Goal: Task Accomplishment & Management: Complete application form

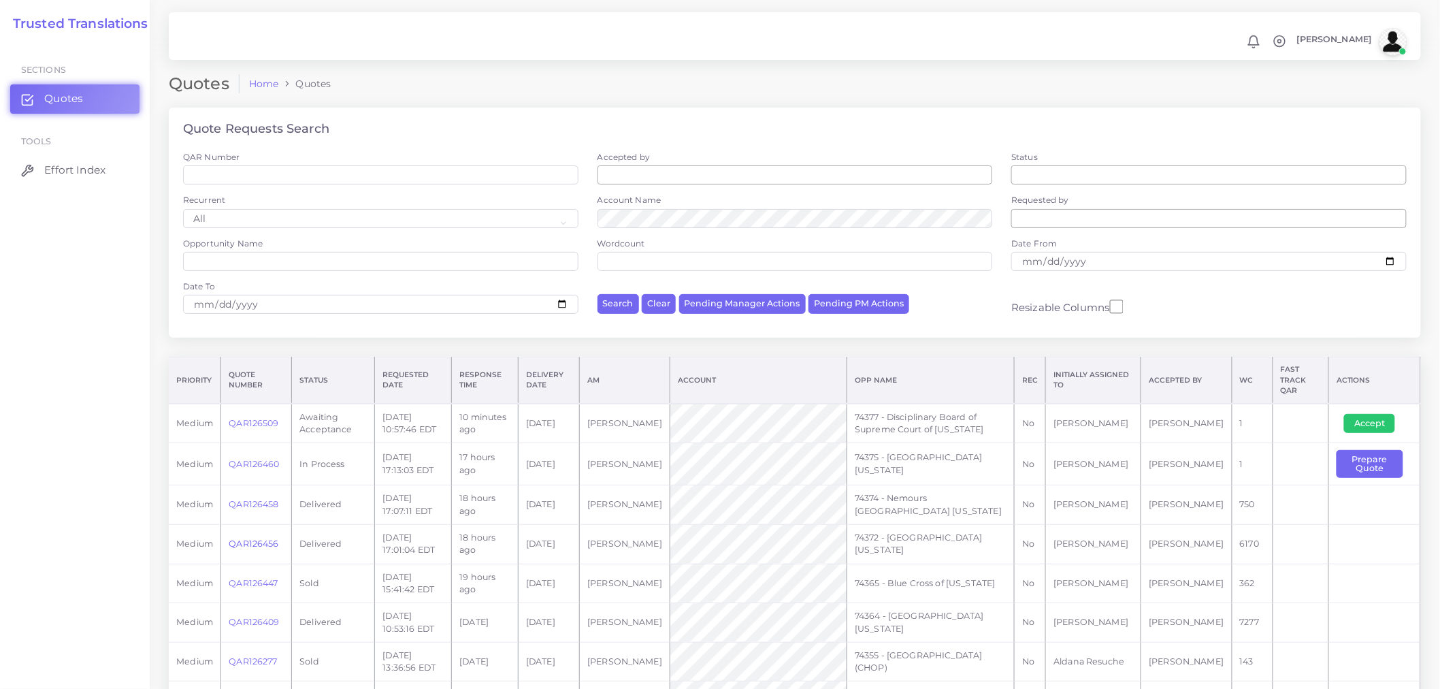
click at [262, 538] on link "QAR126456" at bounding box center [254, 543] width 50 height 10
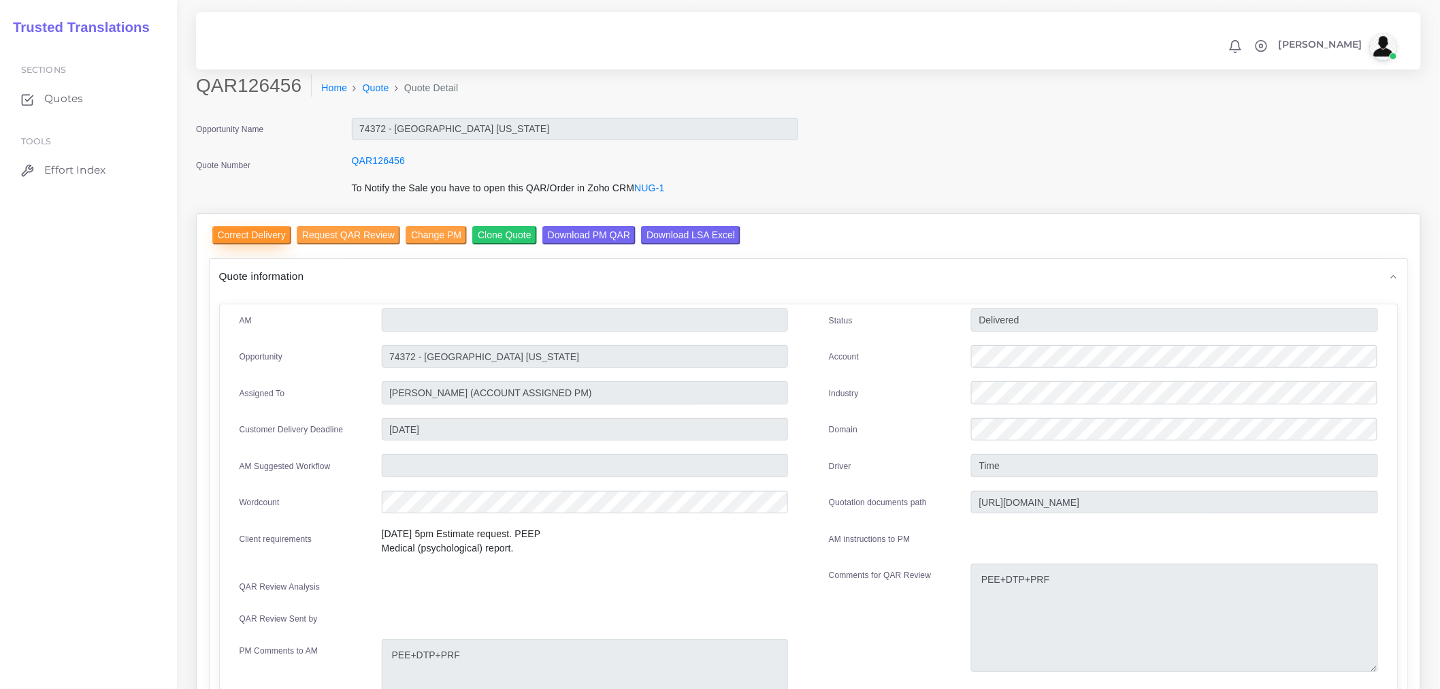
click at [270, 233] on input "Correct Delivery" at bounding box center [251, 235] width 79 height 18
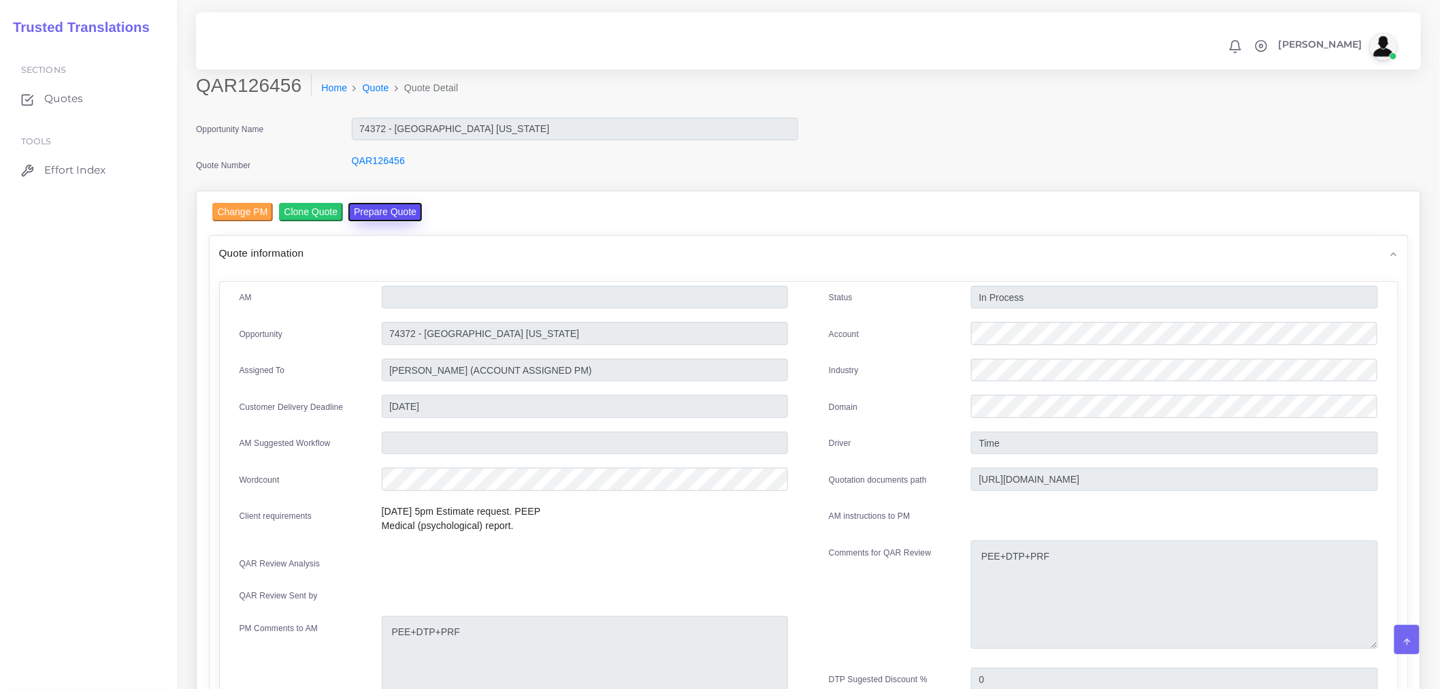
click at [386, 215] on button "Prepare Quote" at bounding box center [386, 212] width 74 height 18
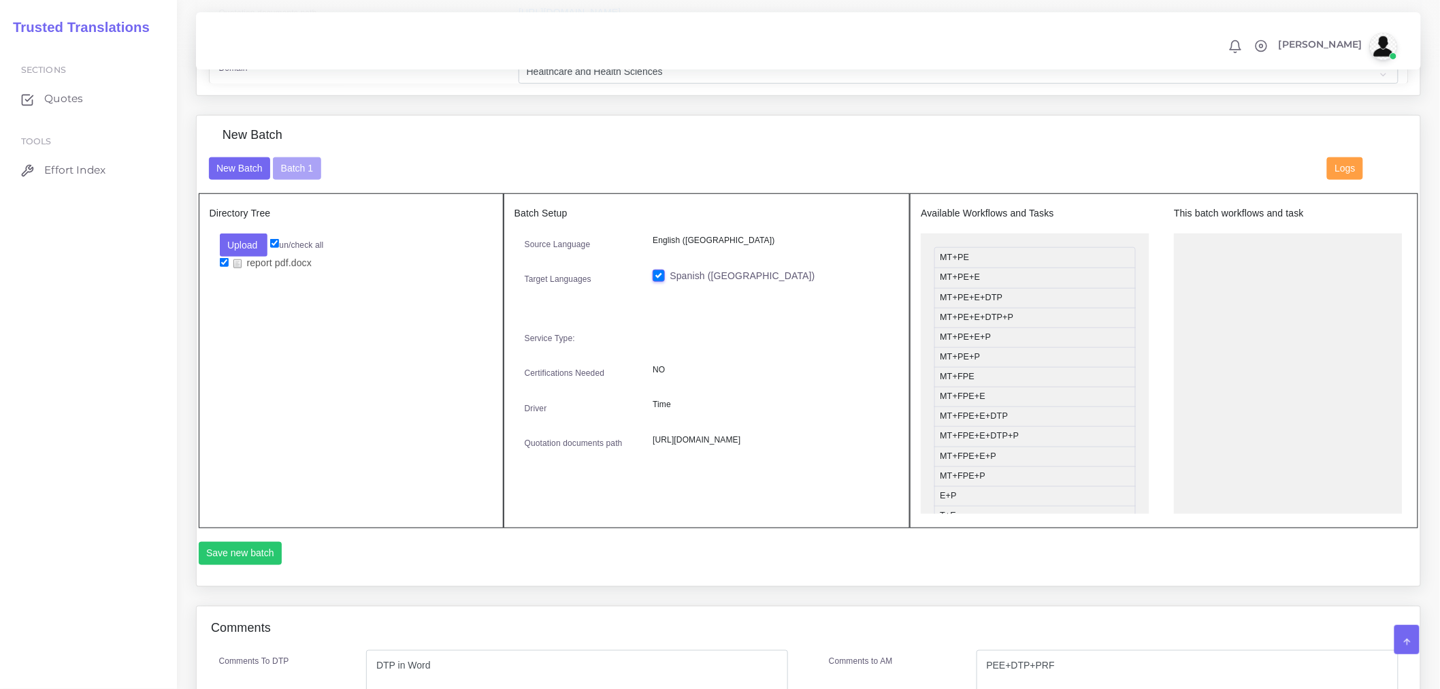
scroll to position [378, 0]
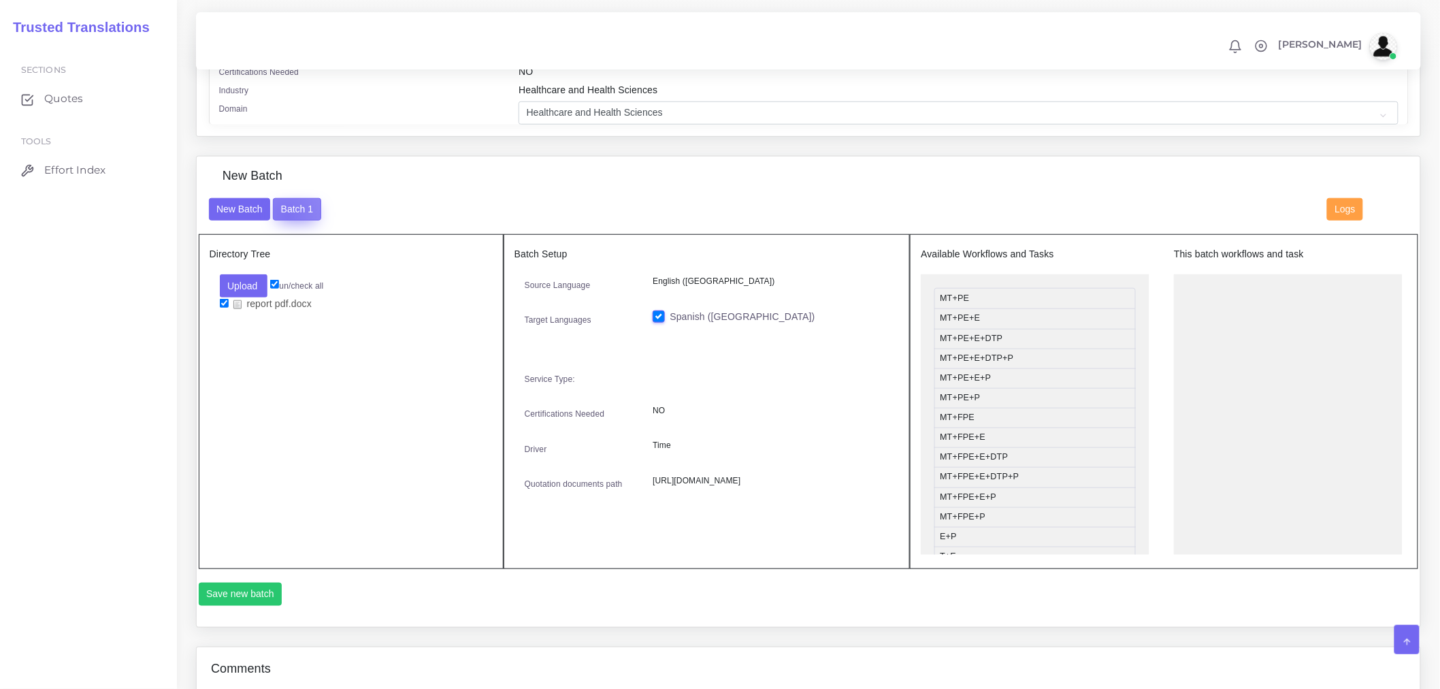
click at [287, 221] on button "Batch 1" at bounding box center [297, 209] width 48 height 23
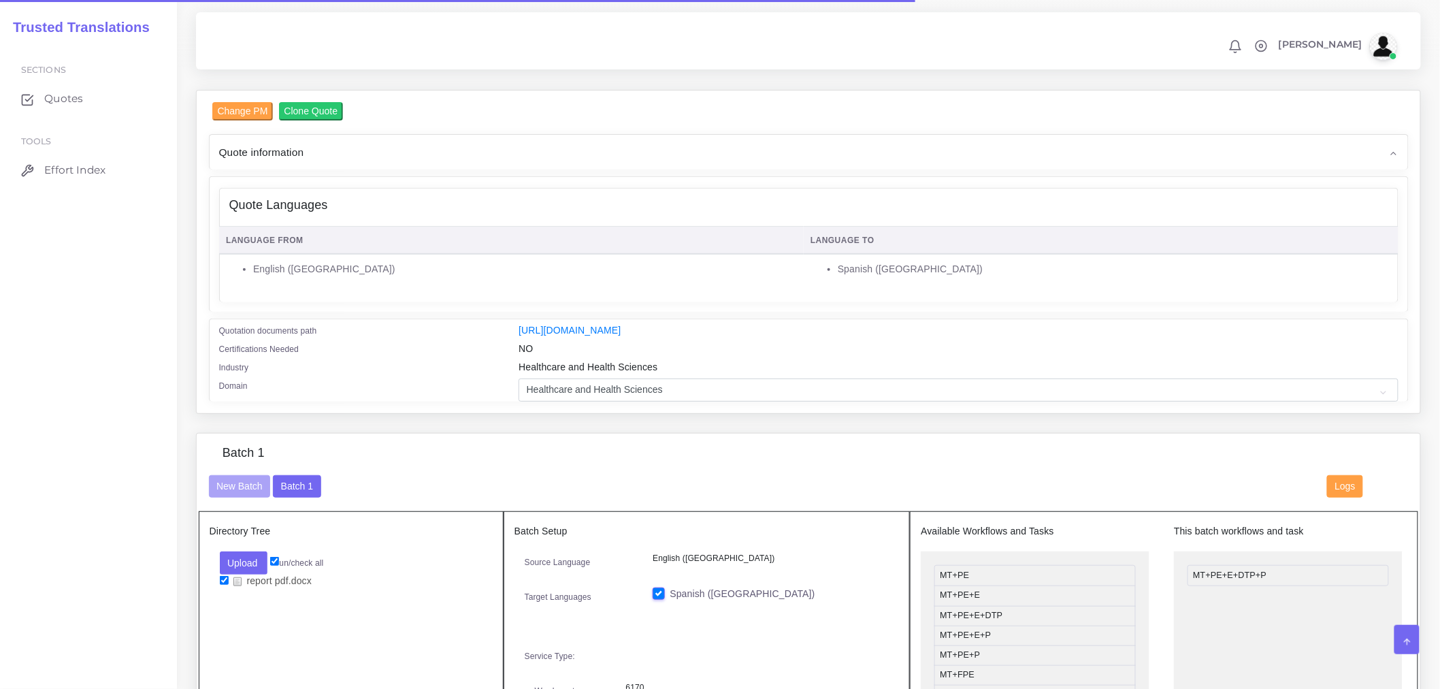
scroll to position [302, 0]
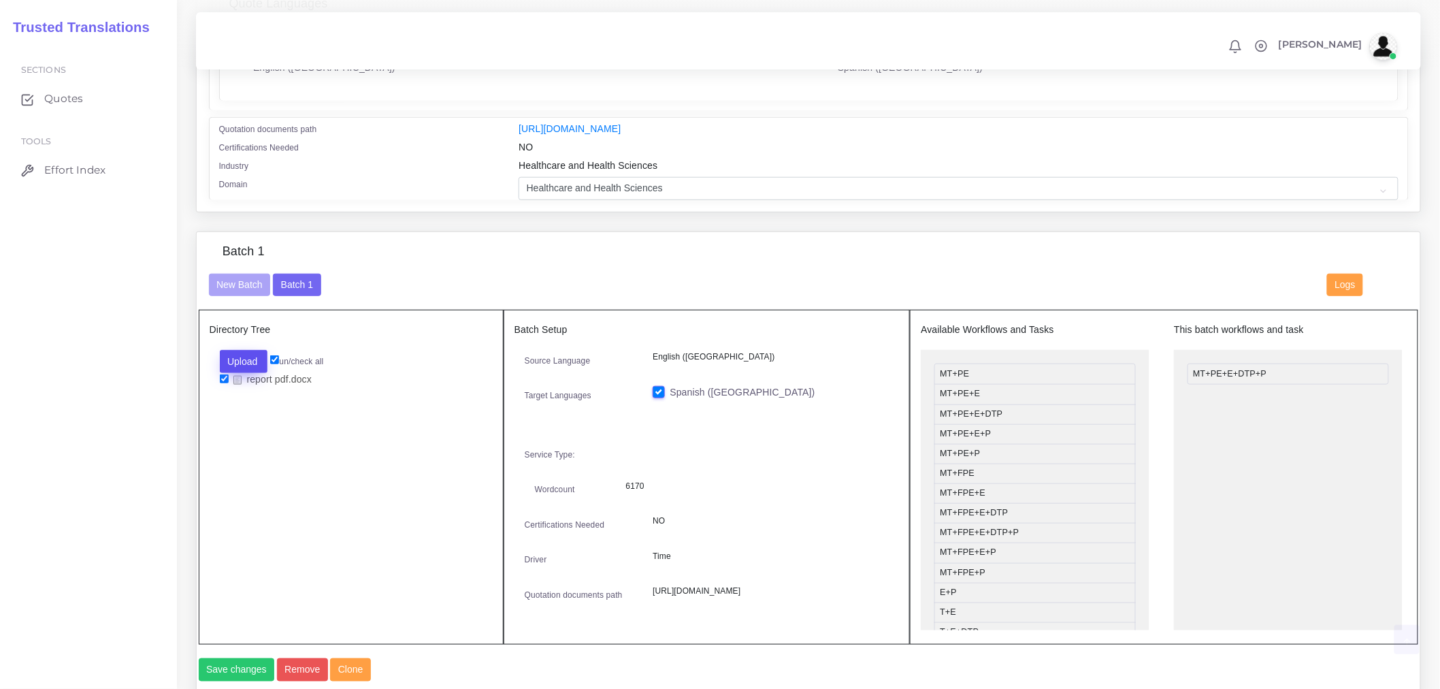
click at [241, 373] on button "Upload" at bounding box center [244, 361] width 48 height 23
click at [274, 419] on label "Files" at bounding box center [268, 412] width 94 height 17
click at [220, 398] on input "checkbox" at bounding box center [224, 393] width 9 height 9
checkbox input "true"
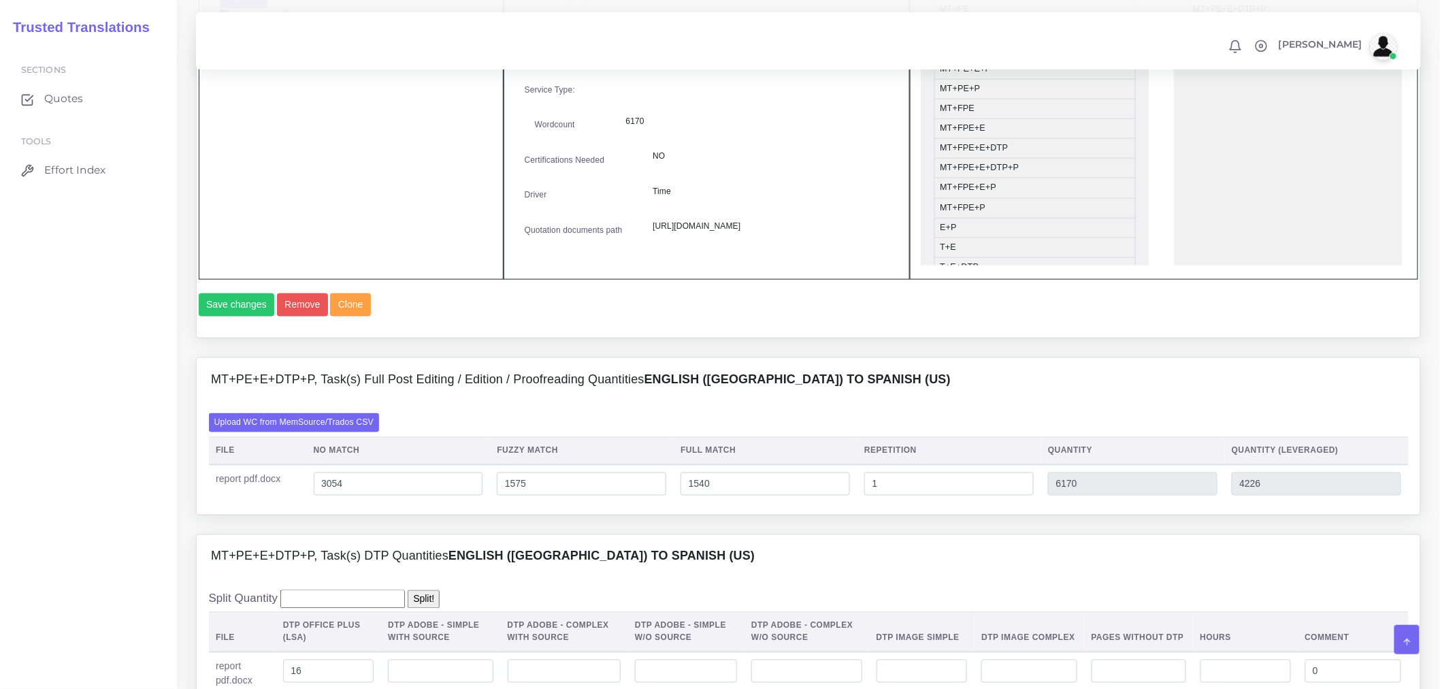
scroll to position [681, 0]
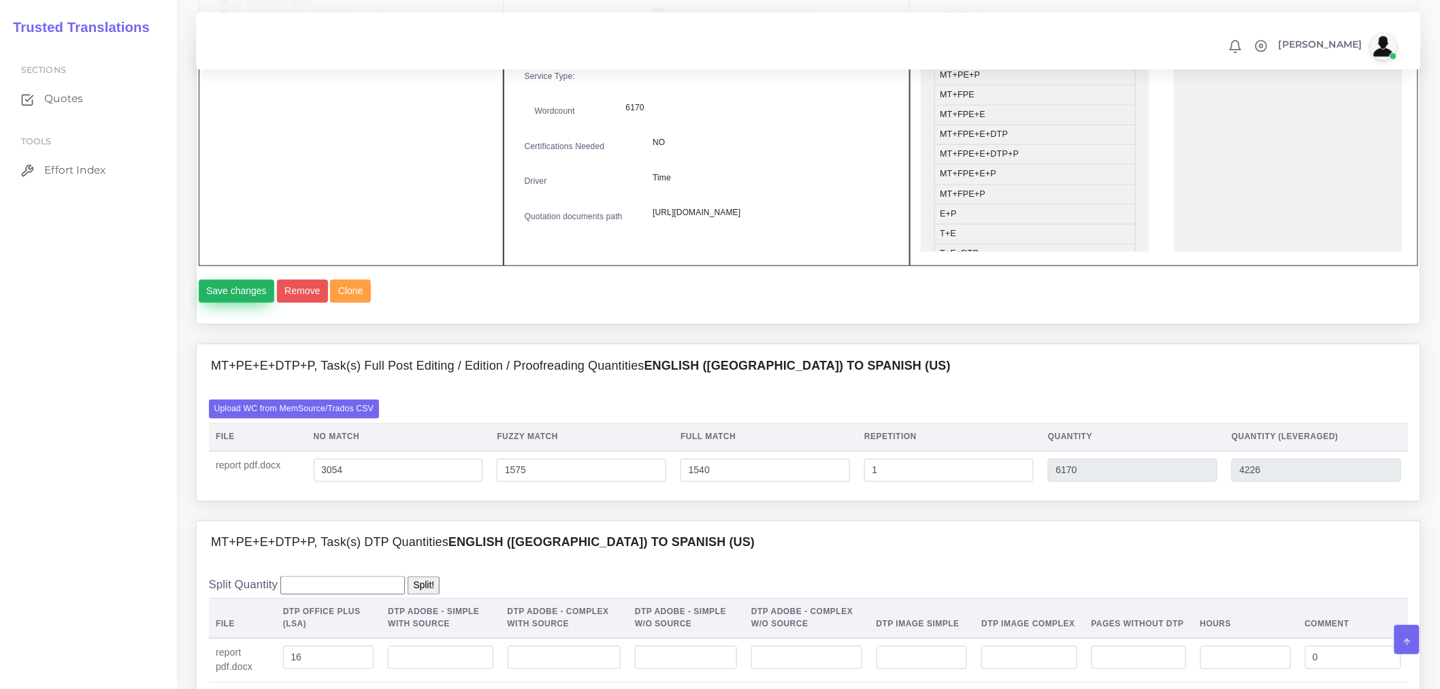
click at [240, 303] on button "Save changes" at bounding box center [237, 291] width 76 height 23
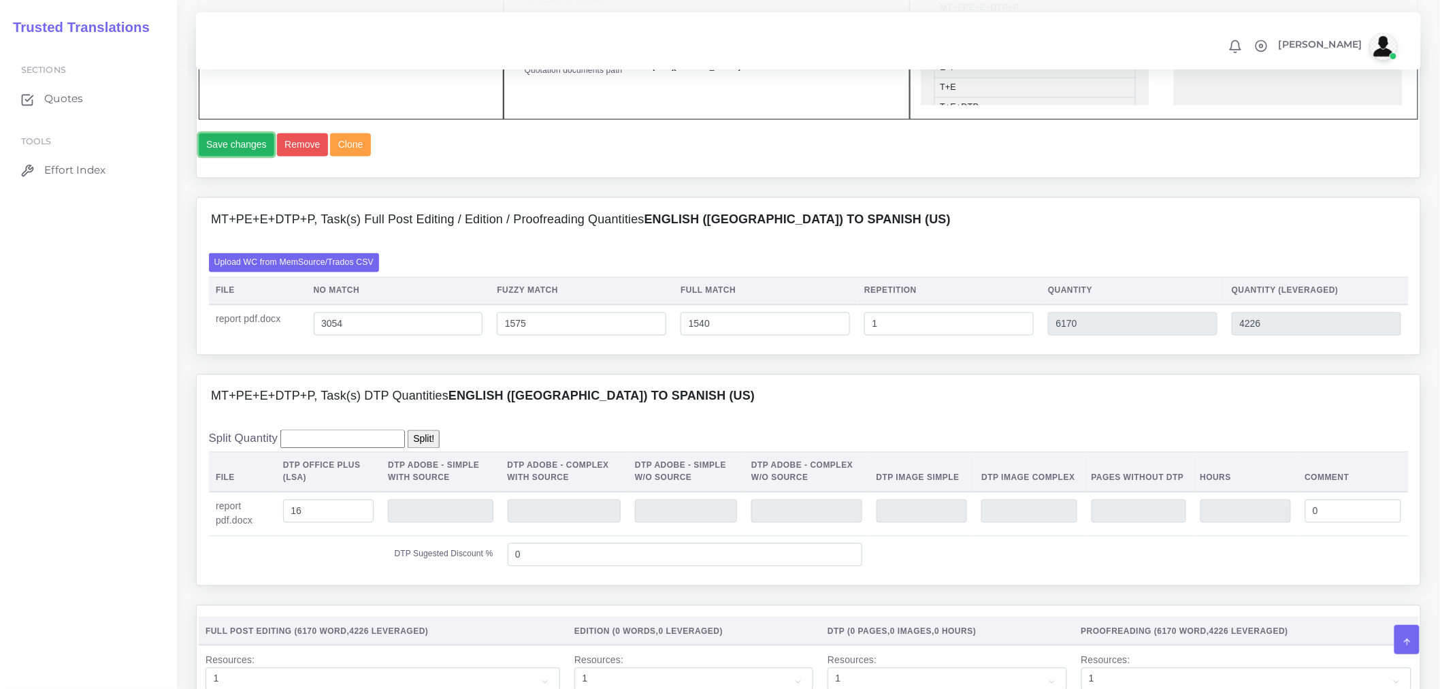
scroll to position [832, 0]
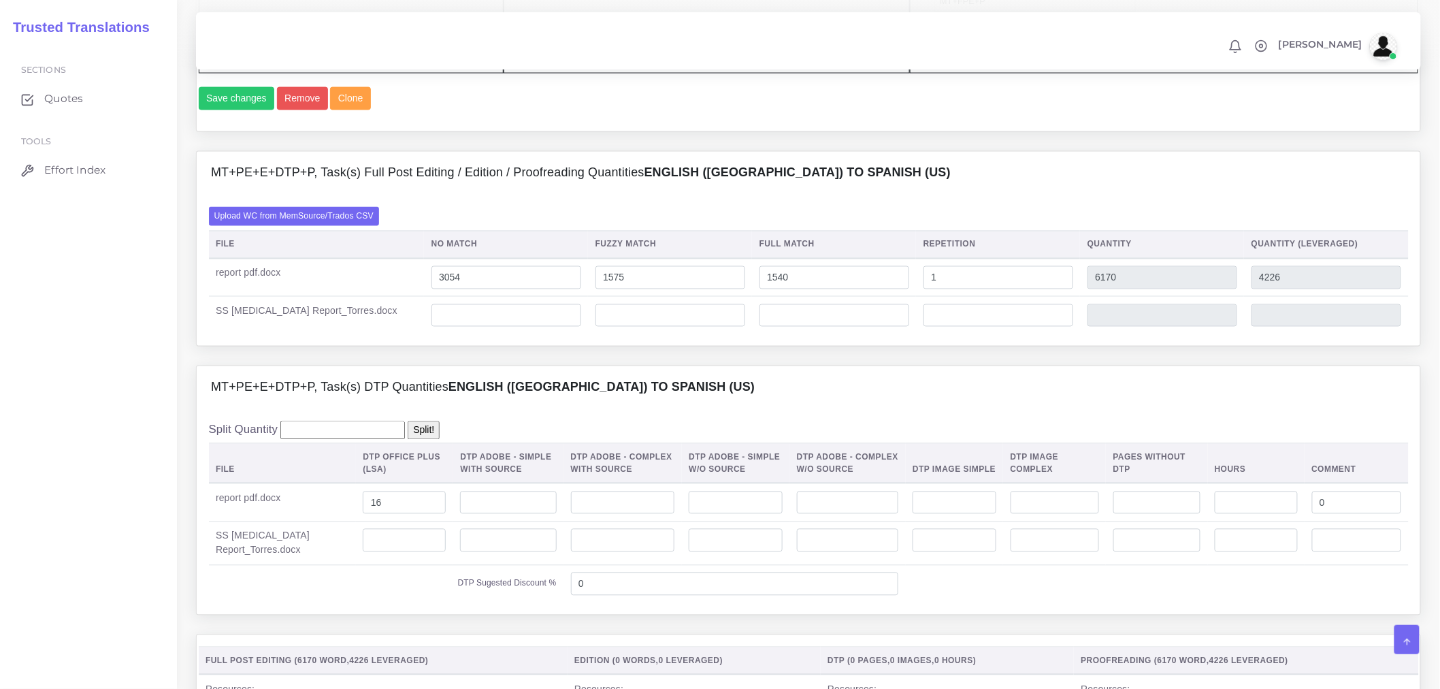
scroll to position [983, 0]
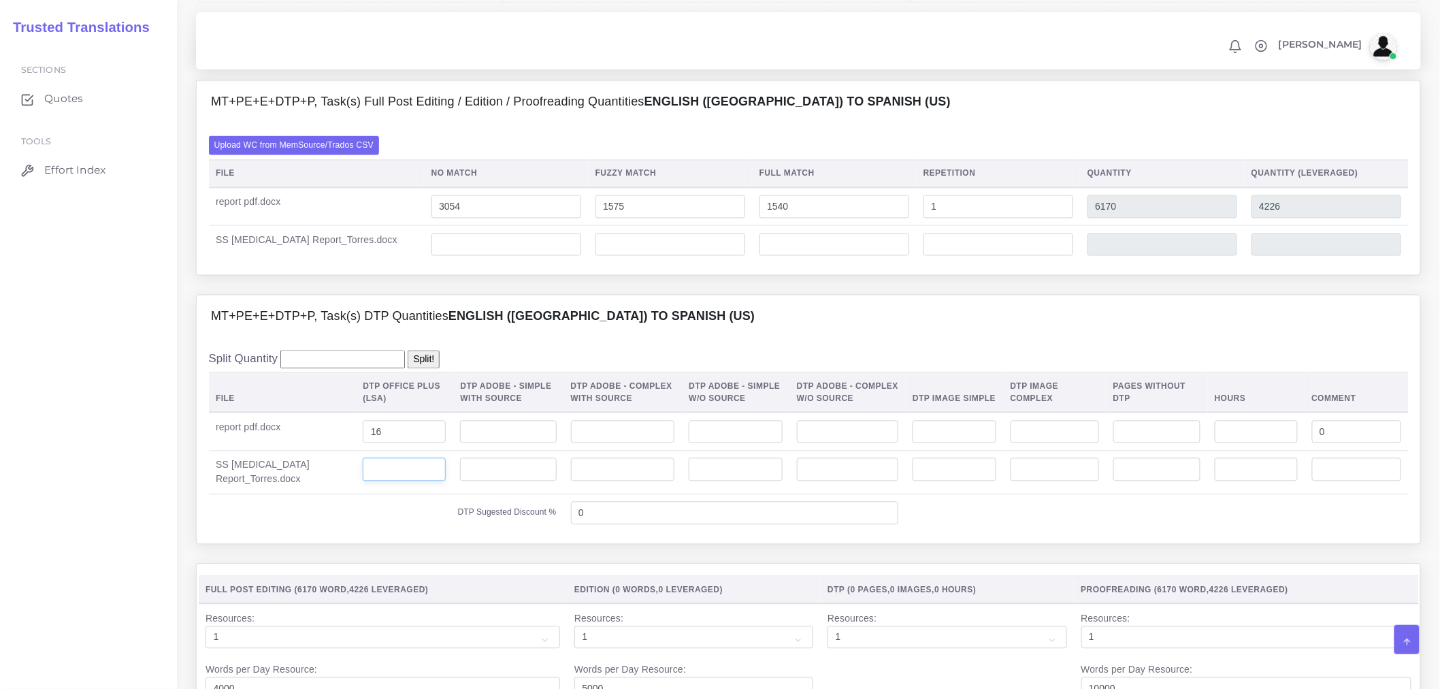
click at [366, 481] on input "number" at bounding box center [404, 469] width 83 height 23
type input "2"
click at [406, 339] on div "MT+PE+E+DTP+P, Task(s) DTP Quantities English (US) TO Spanish (US)" at bounding box center [809, 317] width 1224 height 44
click at [354, 155] on label "Upload WC from MemSource/Trados CSV" at bounding box center [294, 145] width 171 height 18
click at [0, 0] on input "Upload WC from MemSource/Trados CSV" at bounding box center [0, 0] width 0 height 0
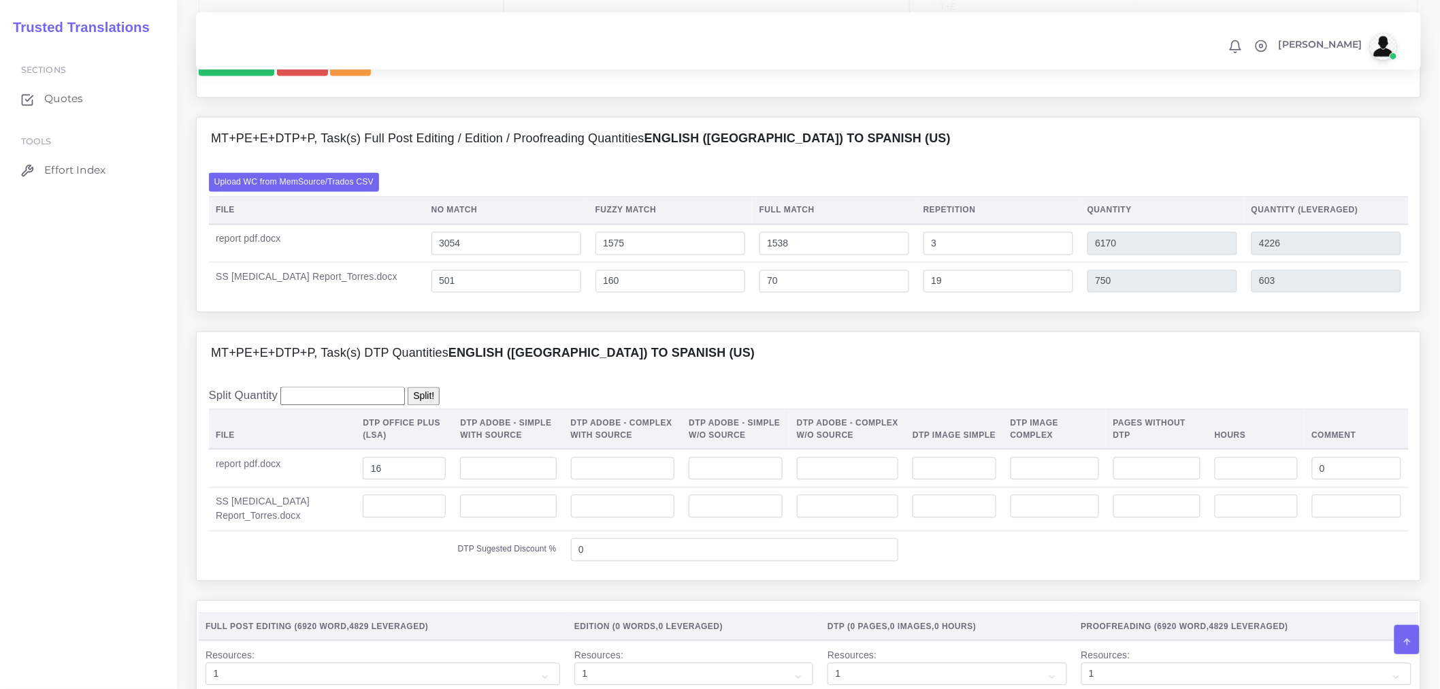
scroll to position [983, 0]
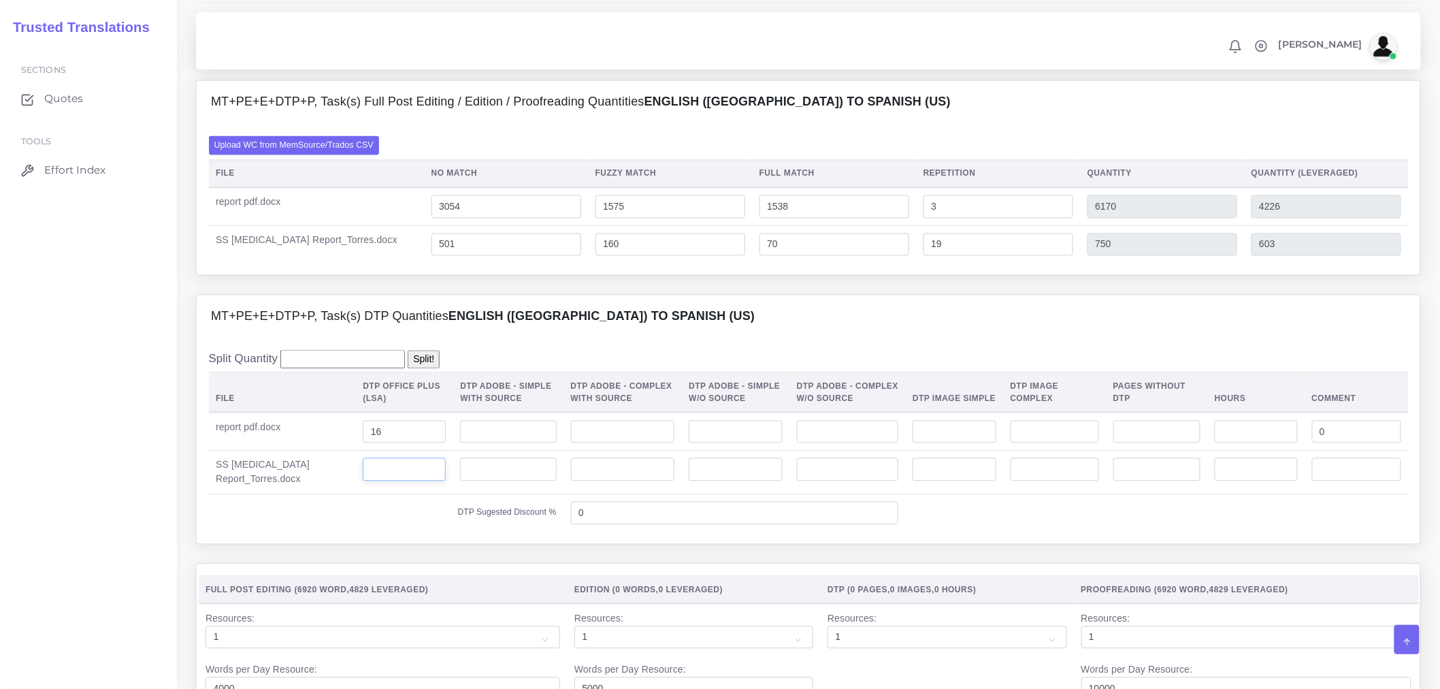
click at [363, 481] on input "number" at bounding box center [404, 469] width 83 height 23
type input "2"
click at [487, 380] on div "Split Quantity Split! File DTP Office Plus (LSA) DTP Adobe - Simple With Source…" at bounding box center [809, 441] width 1224 height 205
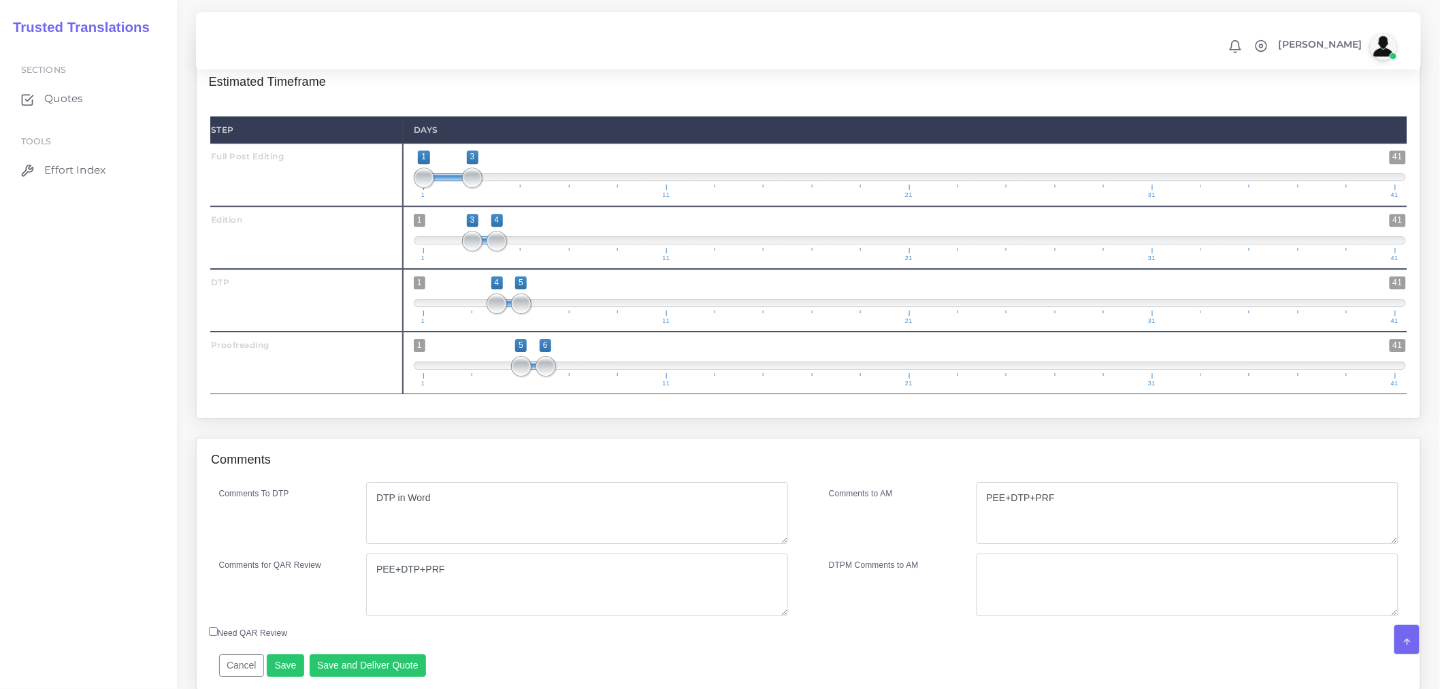
scroll to position [1664, 0]
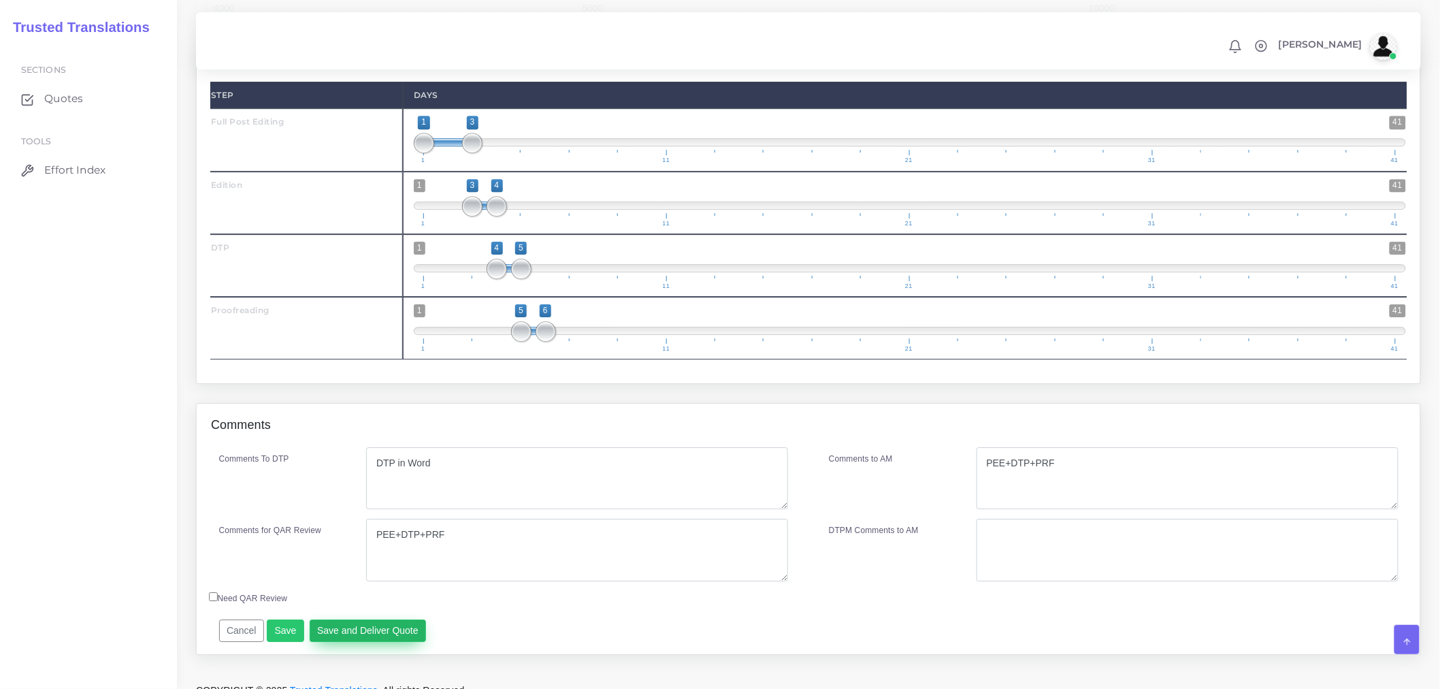
click at [395, 643] on button "Save and Deliver Quote" at bounding box center [368, 630] width 117 height 23
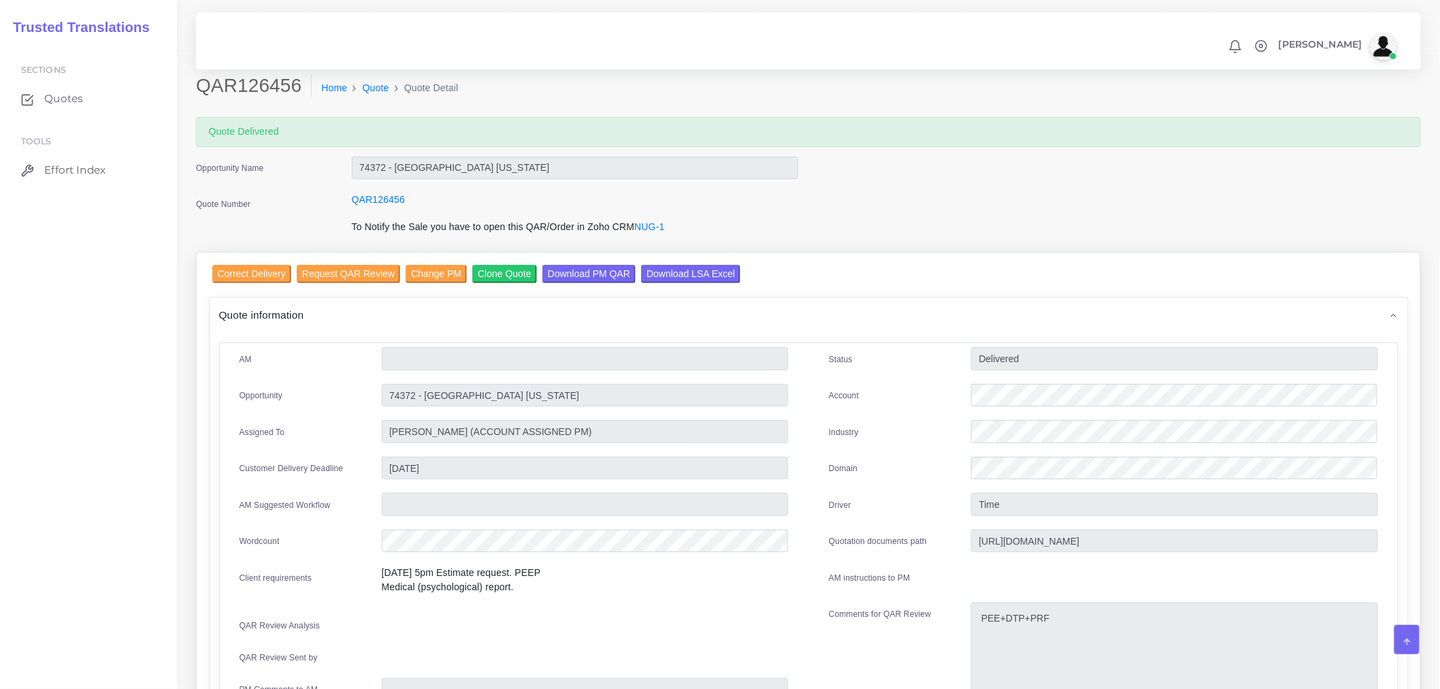
click at [709, 271] on input "Download LSA Excel" at bounding box center [690, 274] width 99 height 18
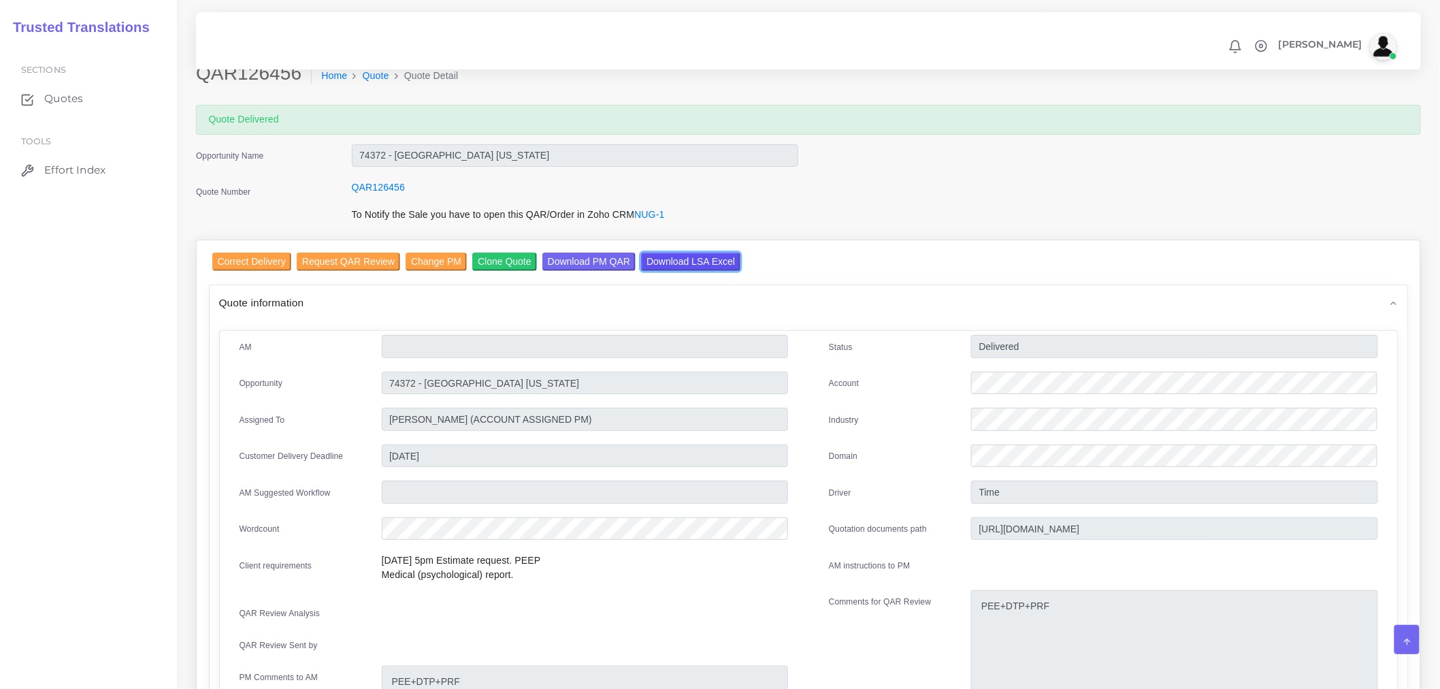
scroll to position [302, 0]
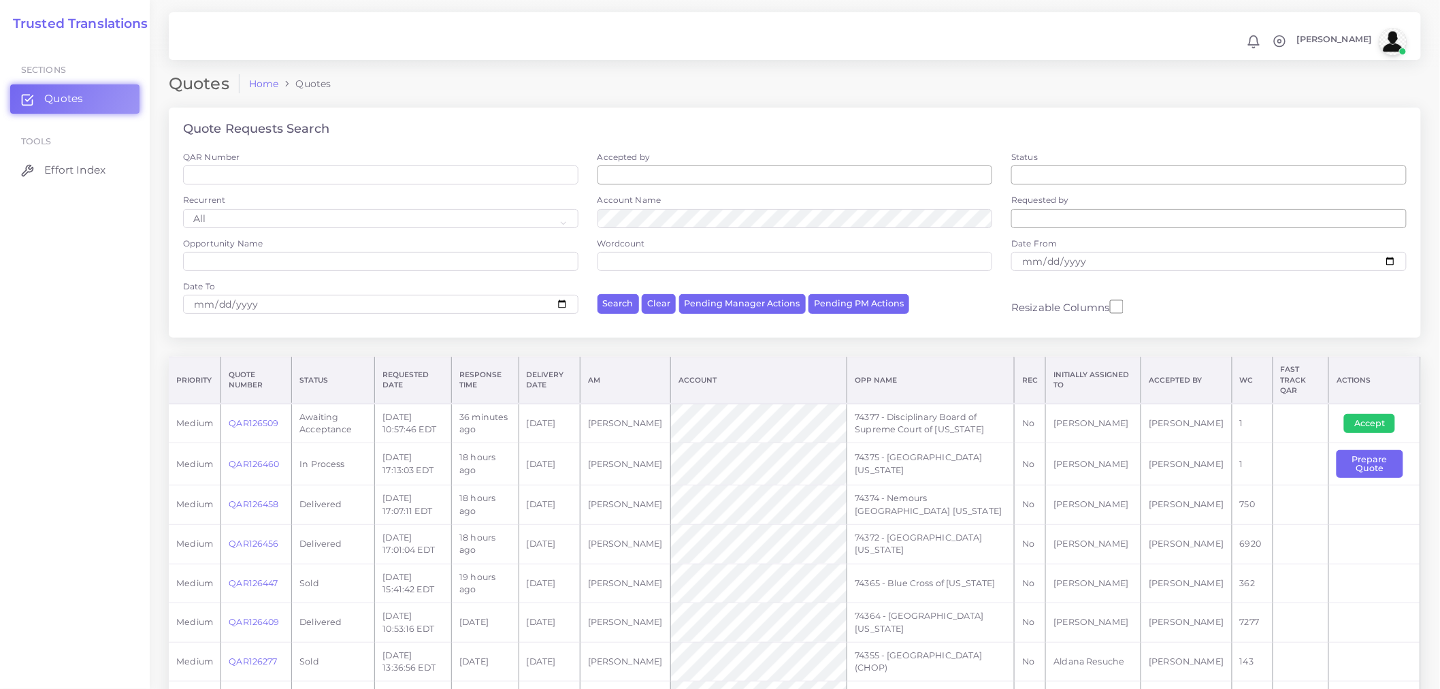
scroll to position [76, 0]
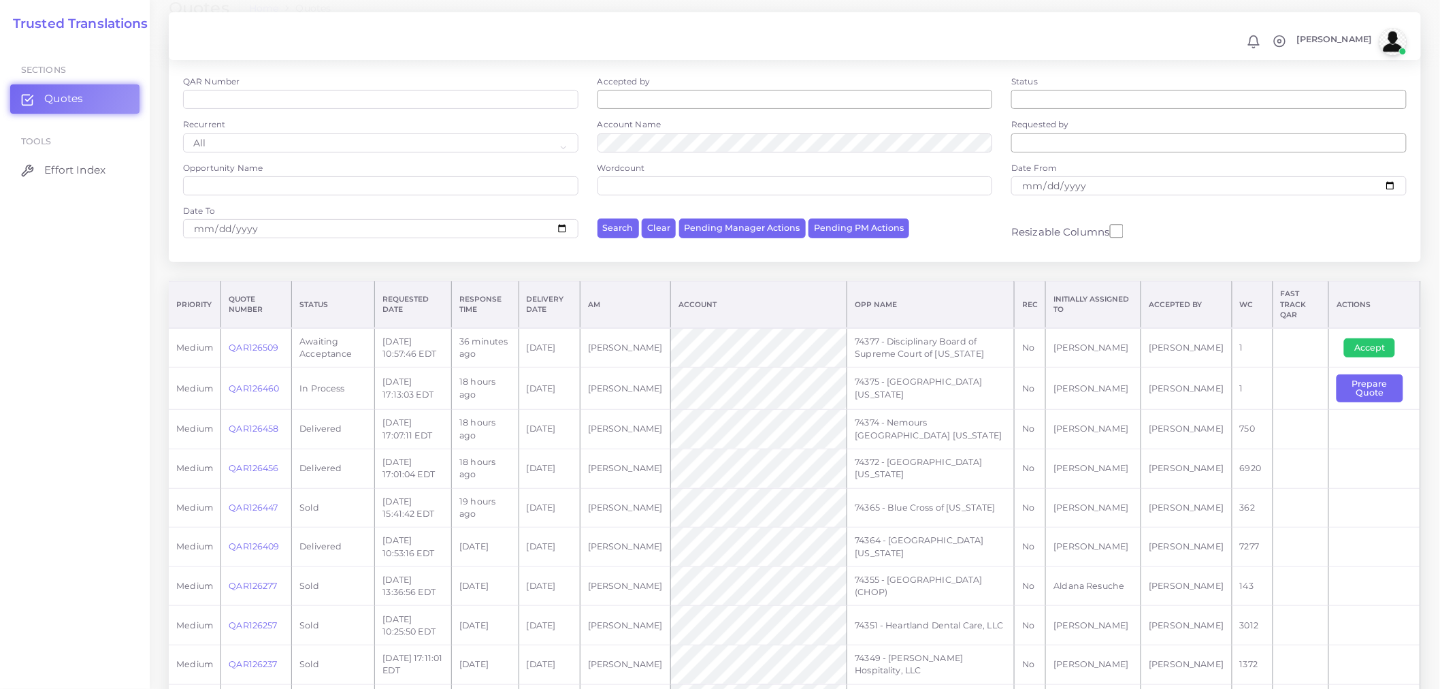
drag, startPoint x: 914, startPoint y: 389, endPoint x: 866, endPoint y: 370, distance: 52.0
click at [866, 370] on td "74375 - [GEOGRAPHIC_DATA] [US_STATE]" at bounding box center [930, 389] width 167 height 42
copy td "74375 - [GEOGRAPHIC_DATA] [US_STATE]"
click at [1012, 430] on td "74374 - Nemours [GEOGRAPHIC_DATA] [US_STATE]" at bounding box center [930, 429] width 167 height 39
